Goal: Task Accomplishment & Management: Complete application form

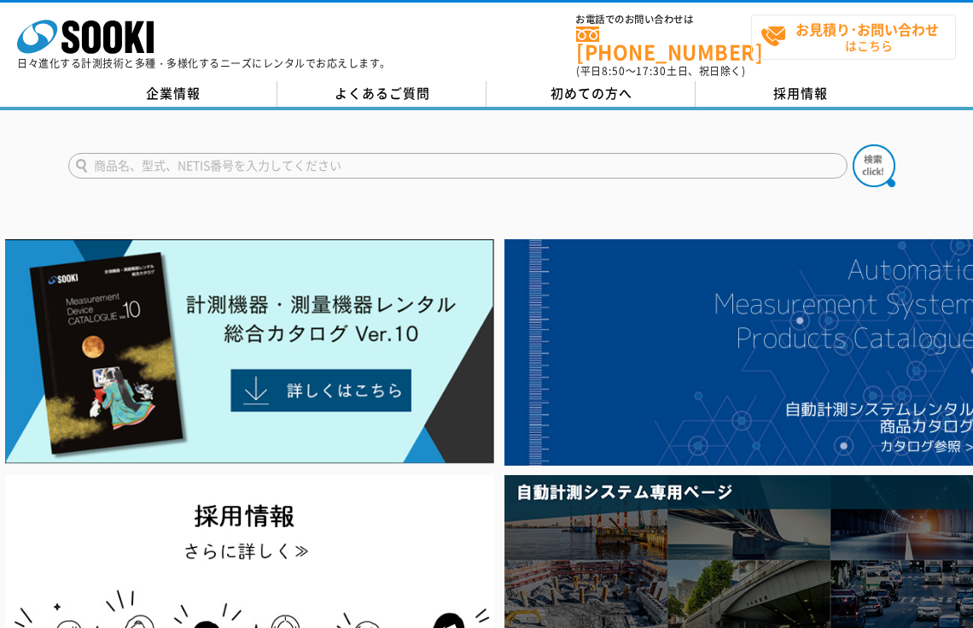
click at [865, 30] on strong "お見積り･お問い合わせ" at bounding box center [867, 29] width 143 height 20
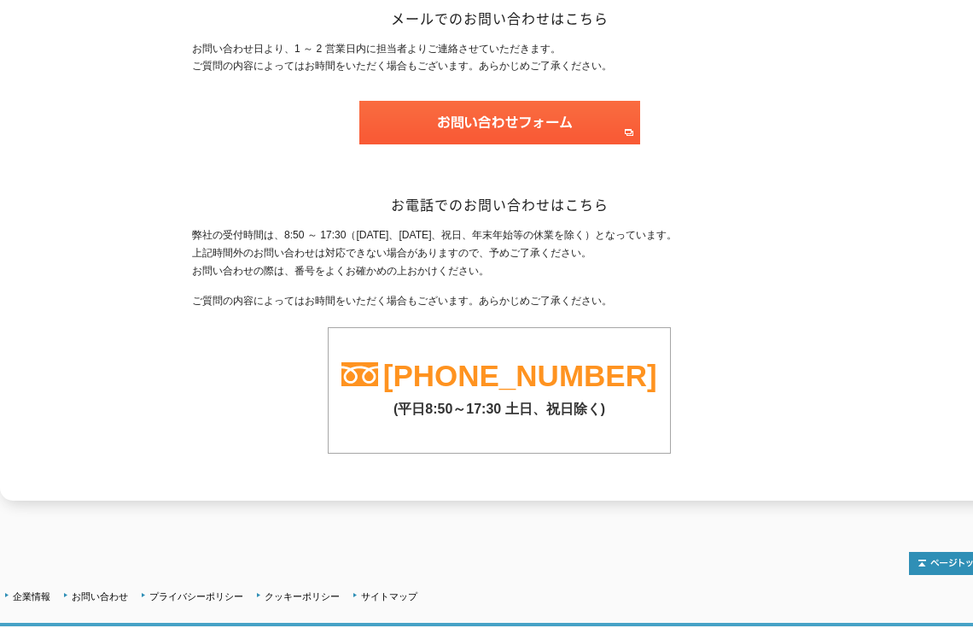
scroll to position [321, 0]
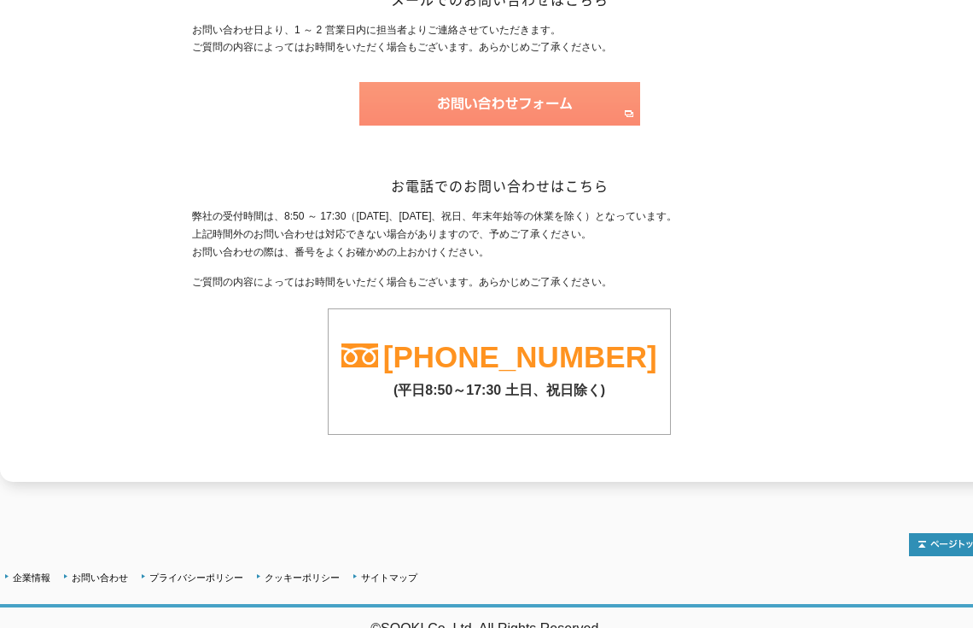
click at [530, 108] on img at bounding box center [499, 104] width 281 height 44
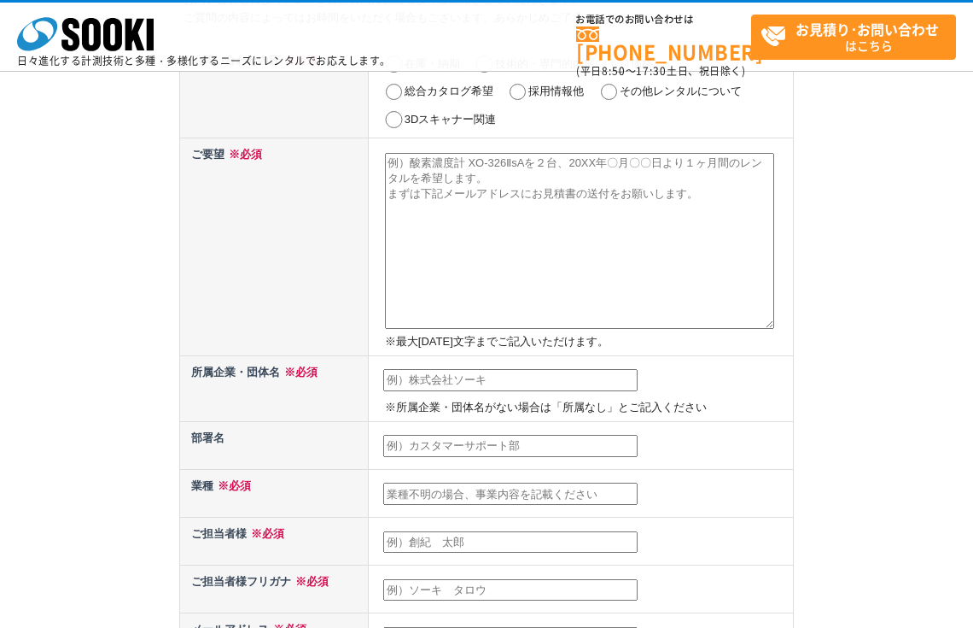
scroll to position [85, 0]
